Goal: Find specific page/section: Find specific page/section

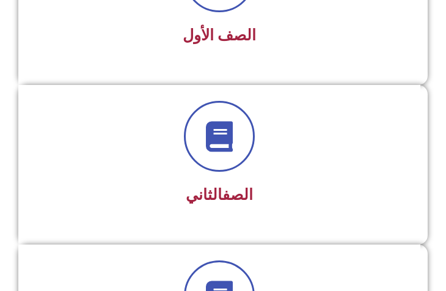
scroll to position [378, 0]
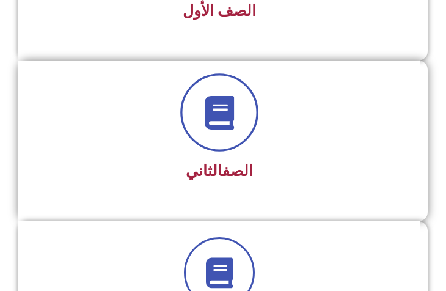
click at [210, 106] on icon at bounding box center [220, 112] width 34 height 34
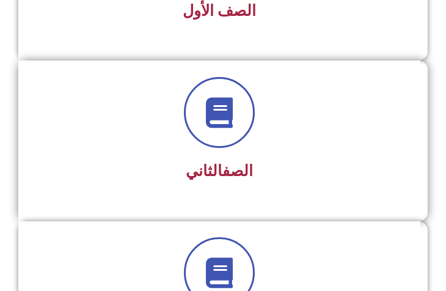
click at [210, 174] on span "الصف الثاني" at bounding box center [219, 171] width 67 height 18
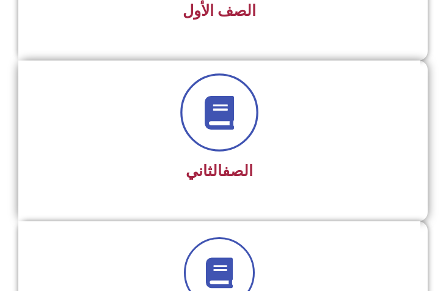
click at [221, 107] on icon at bounding box center [220, 112] width 34 height 34
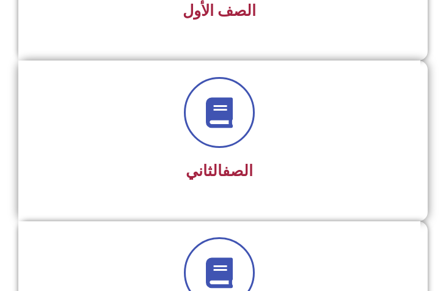
click at [139, 159] on div "الصف الثاني" at bounding box center [219, 171] width 369 height 29
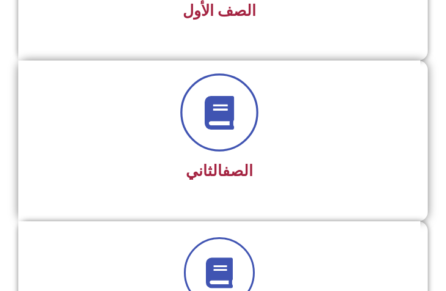
click at [218, 110] on icon at bounding box center [220, 112] width 34 height 34
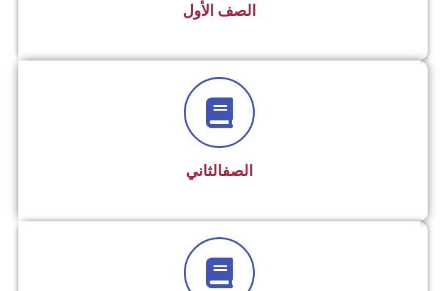
click at [233, 175] on link "الصف" at bounding box center [237, 171] width 31 height 18
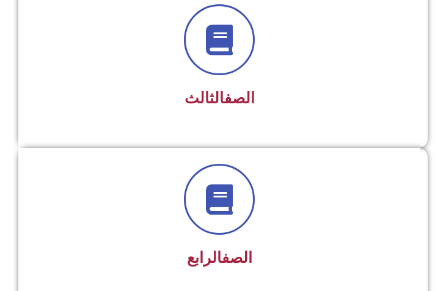
scroll to position [219, 0]
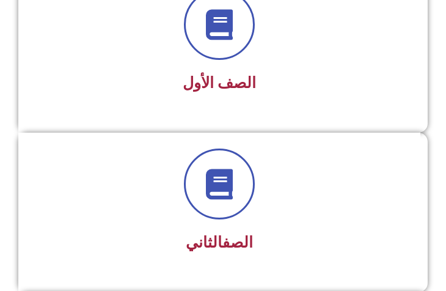
scroll to position [343, 0]
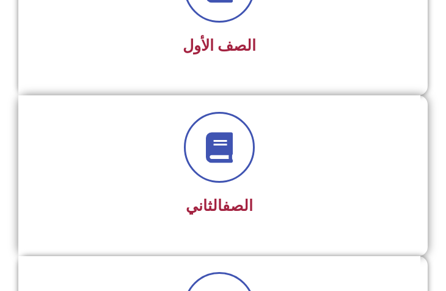
click at [231, 206] on link "الصف" at bounding box center [237, 206] width 31 height 18
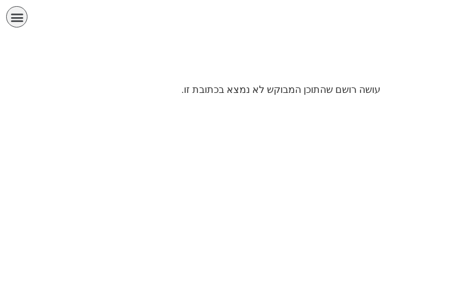
click at [18, 15] on icon "כפתור פתיחת תפריט" at bounding box center [16, 16] width 13 height 13
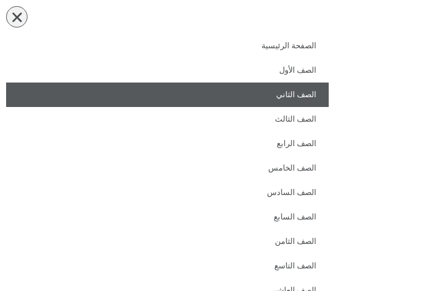
click at [308, 90] on link "الصف الثاني" at bounding box center [167, 94] width 323 height 24
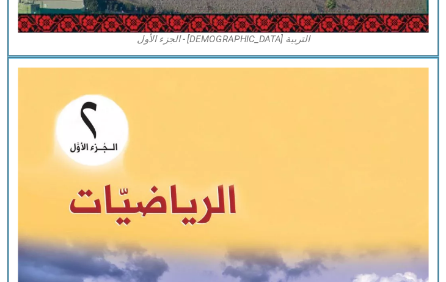
scroll to position [943, 0]
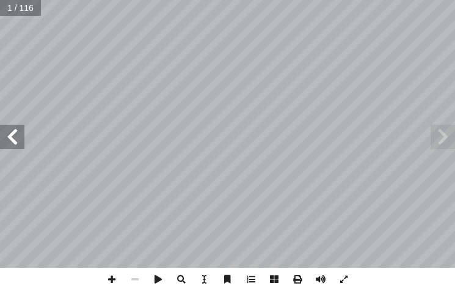
click at [16, 139] on span at bounding box center [12, 137] width 24 height 24
drag, startPoint x: 111, startPoint y: 282, endPoint x: 122, endPoint y: 269, distance: 16.0
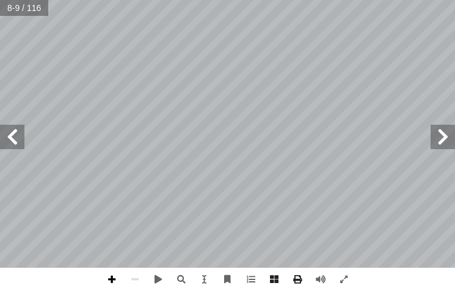
click at [112, 280] on span at bounding box center [111, 279] width 23 height 23
